Goal: Transaction & Acquisition: Purchase product/service

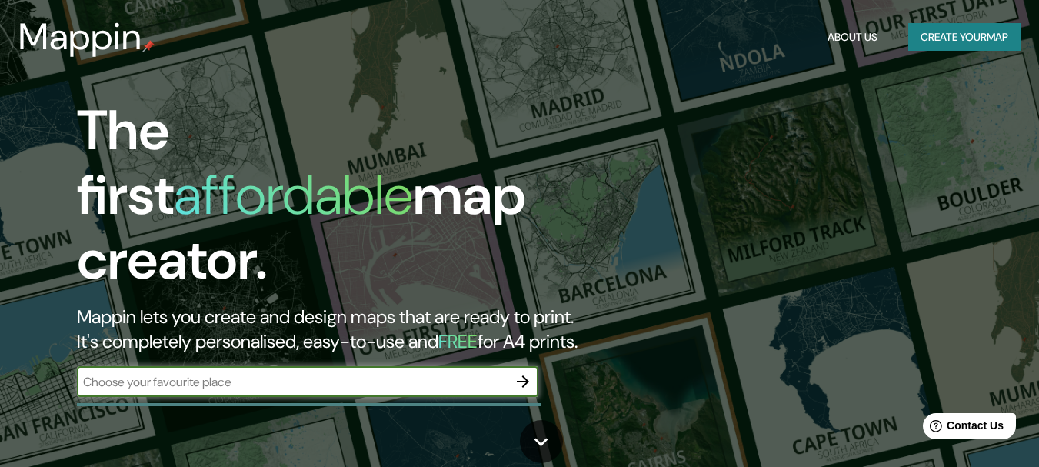
click at [965, 26] on button "Create your map" at bounding box center [965, 37] width 112 height 28
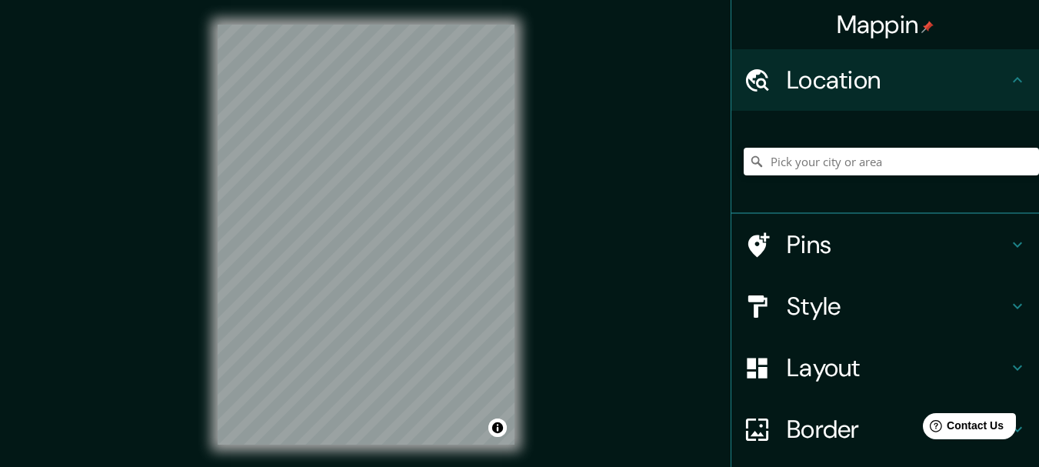
click at [541, 32] on div "Mappin Location Pins Style Layout Border Choose a border. Hint : you can make l…" at bounding box center [519, 247] width 1039 height 494
click at [522, 86] on div "© Mapbox © OpenStreetMap Improve this map" at bounding box center [366, 234] width 346 height 469
click at [787, 244] on h4 "Pins" at bounding box center [898, 244] width 222 height 31
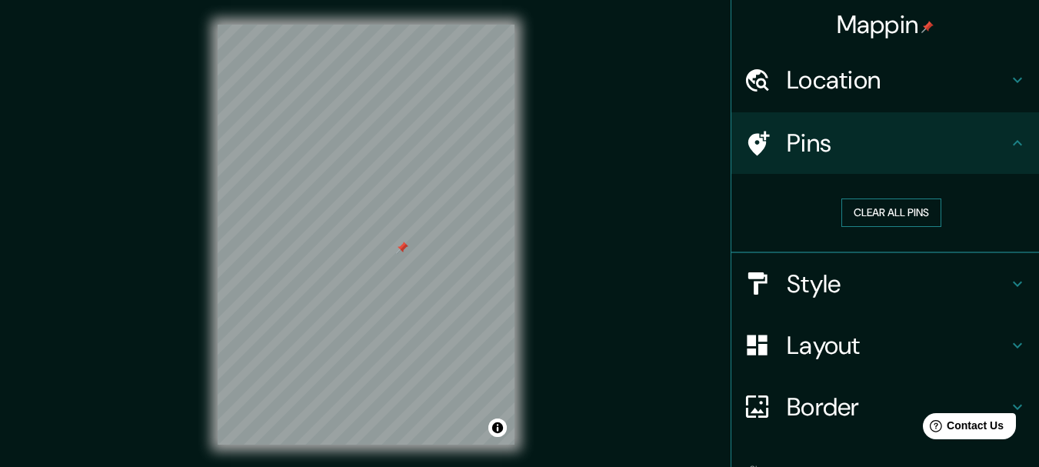
click at [850, 205] on button "Clear all pins" at bounding box center [892, 212] width 100 height 28
click at [409, 262] on div at bounding box center [405, 255] width 12 height 12
click at [383, 245] on div at bounding box center [378, 251] width 12 height 12
click at [458, 281] on div at bounding box center [458, 279] width 12 height 12
click at [458, 281] on div at bounding box center [461, 275] width 12 height 12
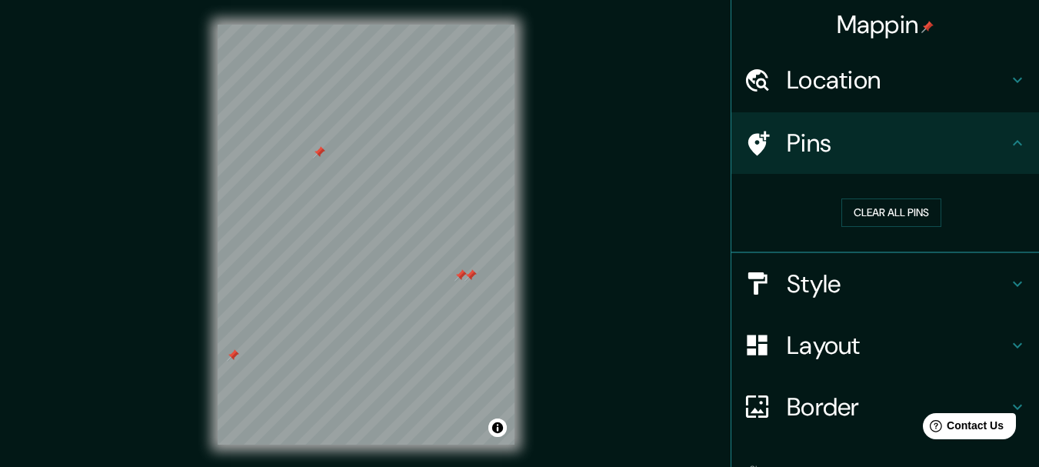
click at [461, 276] on div at bounding box center [461, 275] width 12 height 12
click at [469, 278] on div at bounding box center [471, 275] width 12 height 12
click at [836, 277] on h4 "Style" at bounding box center [898, 283] width 222 height 31
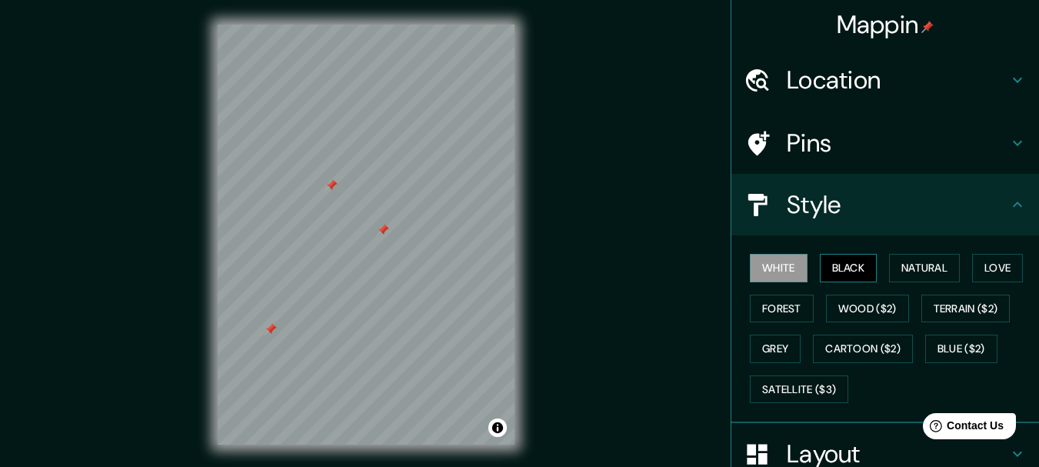
click at [835, 261] on button "Black" at bounding box center [849, 268] width 58 height 28
click at [896, 262] on button "Natural" at bounding box center [924, 268] width 71 height 28
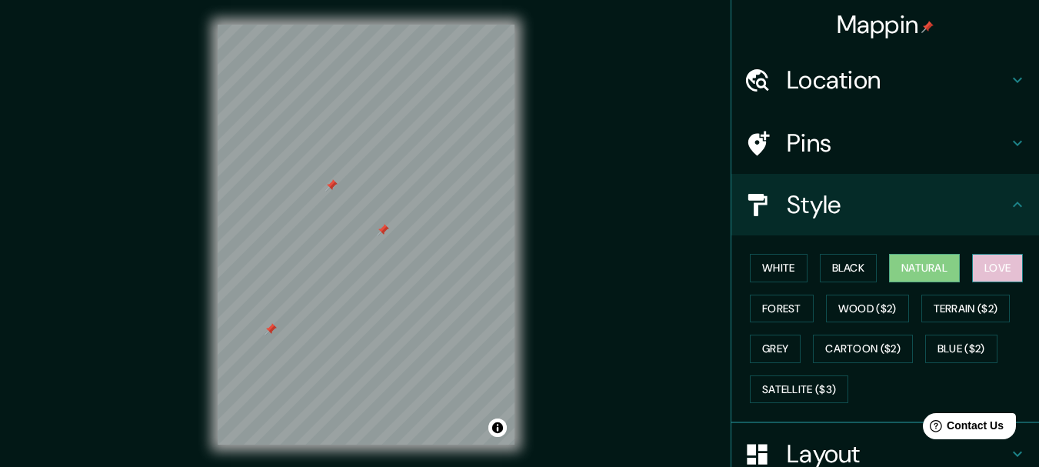
click at [1000, 262] on button "Love" at bounding box center [997, 268] width 51 height 28
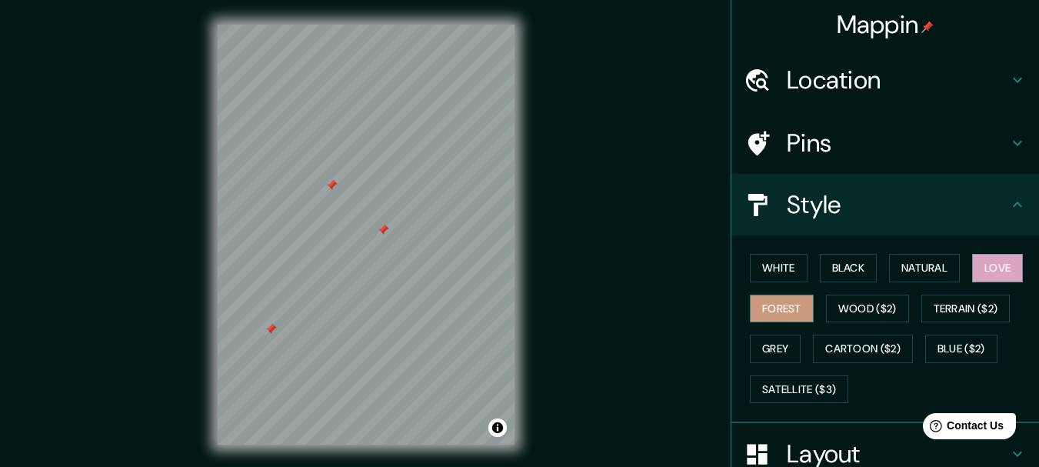
click at [755, 305] on button "Forest" at bounding box center [782, 309] width 64 height 28
click at [852, 309] on button "Wood ($2)" at bounding box center [867, 309] width 83 height 28
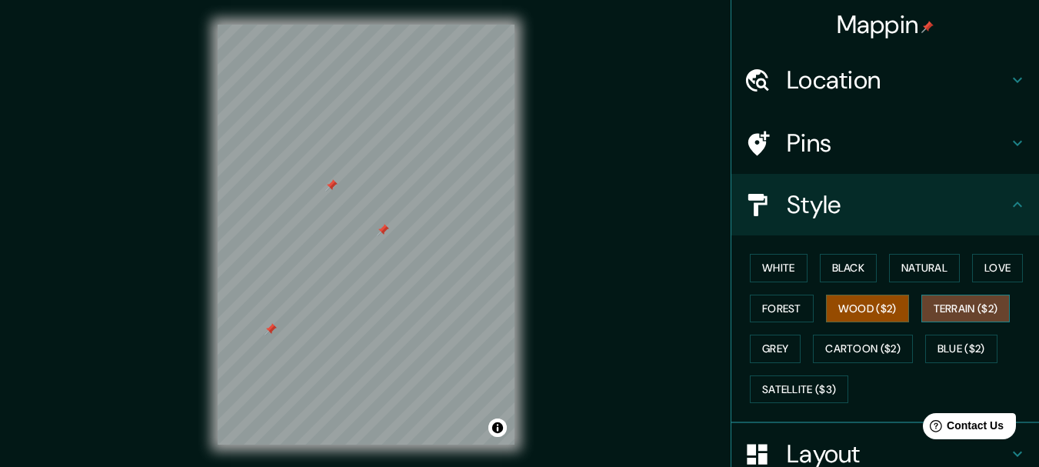
click at [927, 310] on button "Terrain ($2)" at bounding box center [966, 309] width 89 height 28
click at [774, 359] on button "Grey" at bounding box center [775, 349] width 51 height 28
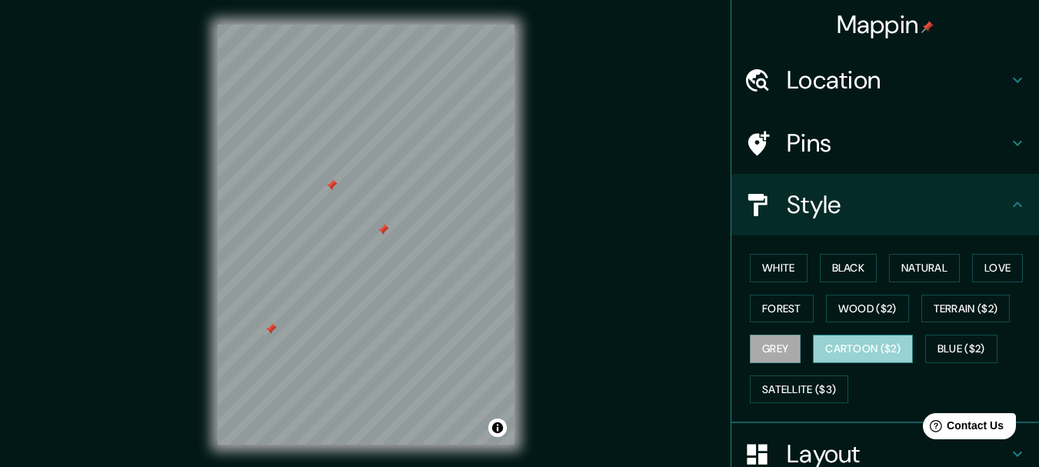
click at [813, 359] on button "Cartoon ($2)" at bounding box center [863, 349] width 100 height 28
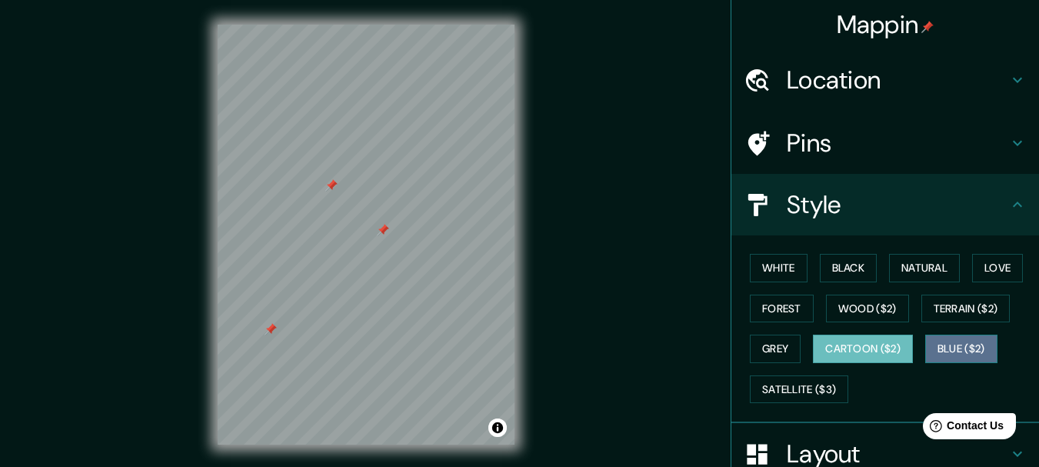
click at [940, 356] on button "Blue ($2)" at bounding box center [962, 349] width 72 height 28
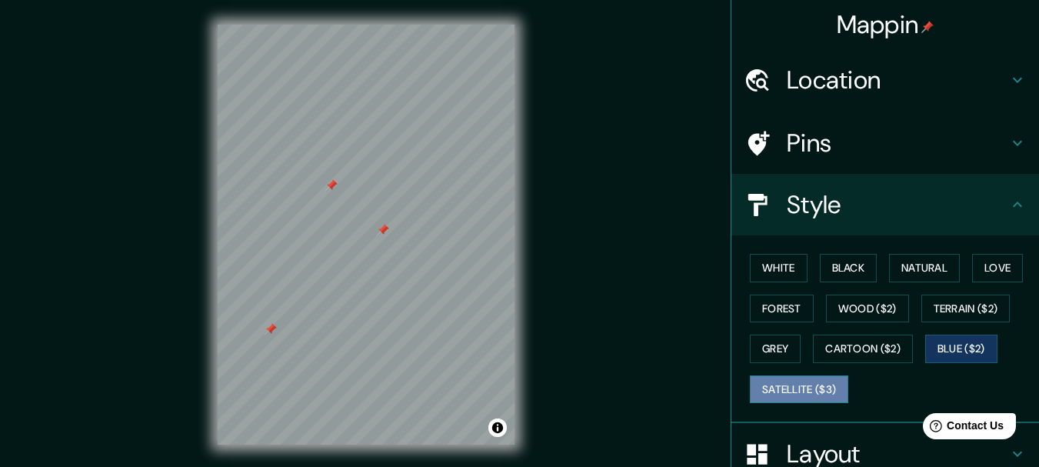
click at [797, 392] on button "Satellite ($3)" at bounding box center [799, 389] width 98 height 28
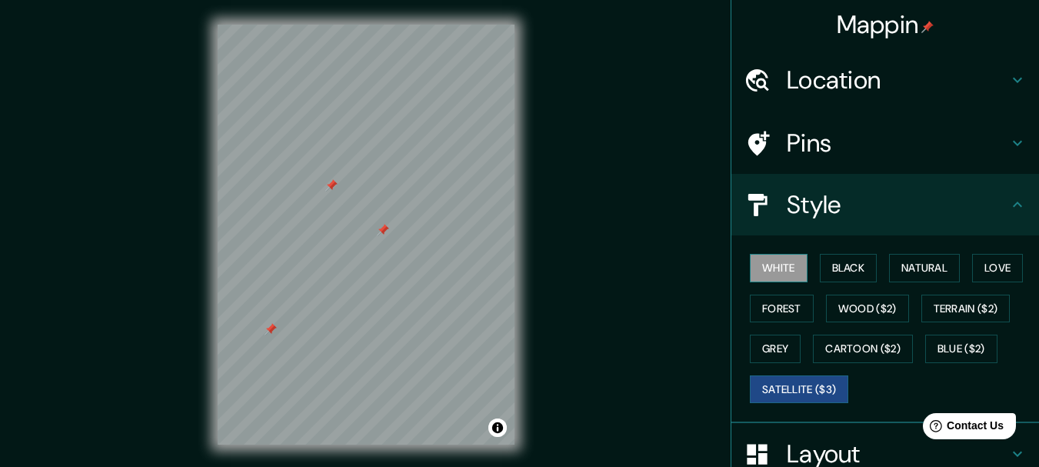
click at [775, 269] on button "White" at bounding box center [779, 268] width 58 height 28
